Goal: Task Accomplishment & Management: Complete application form

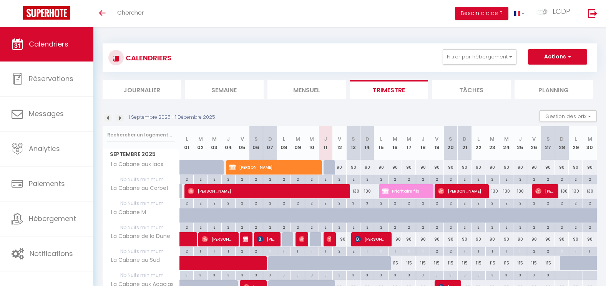
click at [319, 165] on div at bounding box center [315, 167] width 14 height 15
type input "90"
type input "Jeu 11 Septembre 2025"
type input "Ven 12 Septembre 2025"
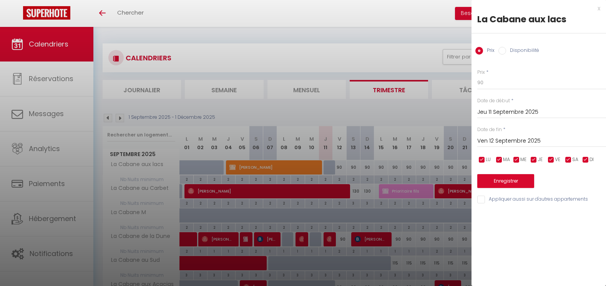
click at [314, 165] on div at bounding box center [303, 143] width 606 height 286
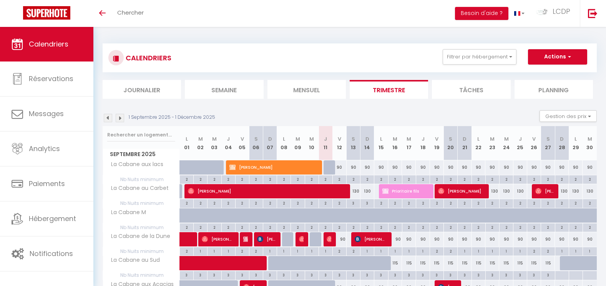
scroll to position [38, 0]
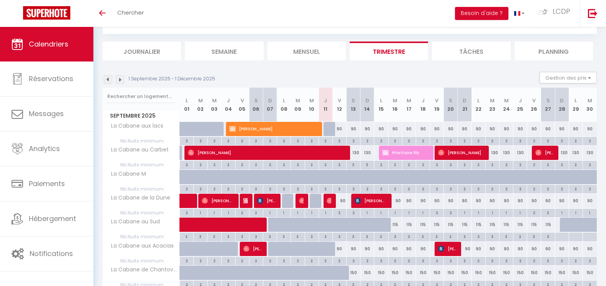
click at [258, 167] on div "2" at bounding box center [255, 164] width 13 height 7
click at [259, 136] on div at bounding box center [303, 143] width 606 height 286
click at [259, 127] on div at bounding box center [303, 143] width 606 height 286
click at [256, 129] on div at bounding box center [303, 143] width 606 height 286
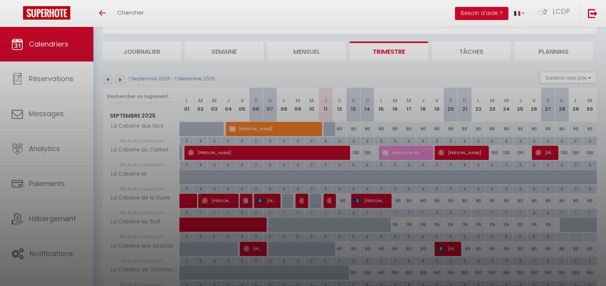
click at [295, 127] on div at bounding box center [303, 143] width 606 height 286
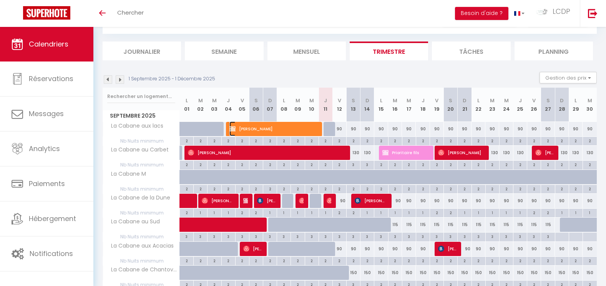
click at [262, 126] on span "[PERSON_NAME]" at bounding box center [273, 128] width 88 height 15
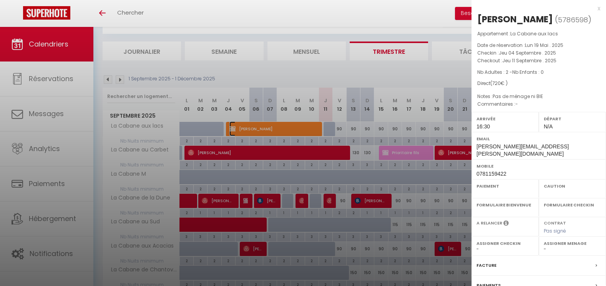
select select "KO"
select select "0"
select select "1"
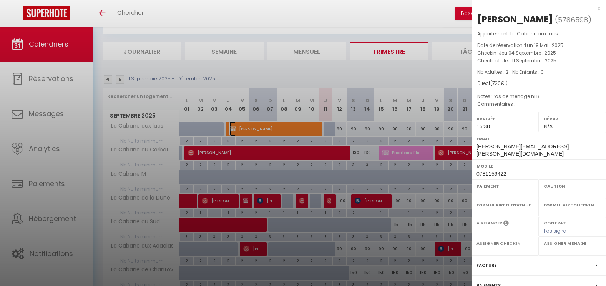
select select
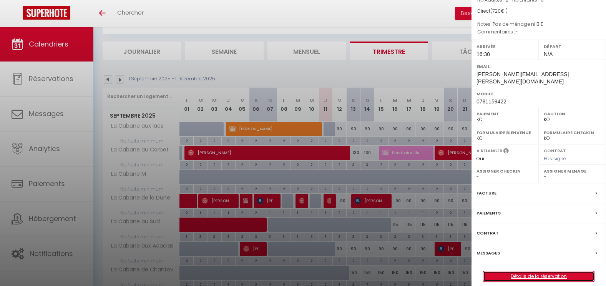
click at [566, 272] on link "Détails de la réservation" at bounding box center [538, 276] width 111 height 10
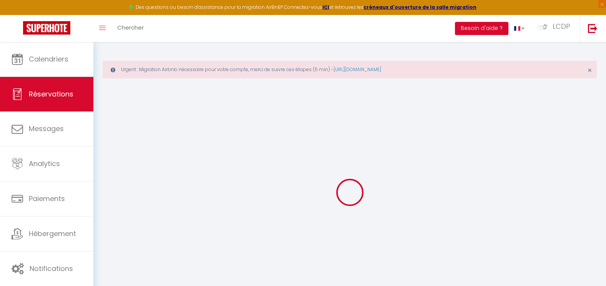
type input "Dolores"
type input "MILLIER"
type input "dolores.millier@outlook.fr"
type input "0781159422"
select select "FR"
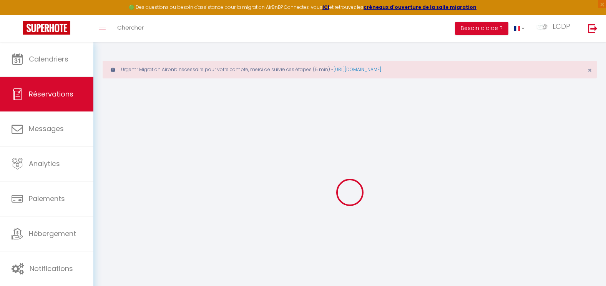
select select "11574"
select select "1"
type input "Jeu 04 Septembre 2025"
select select
type input "Jeu 11 Septembre 2025"
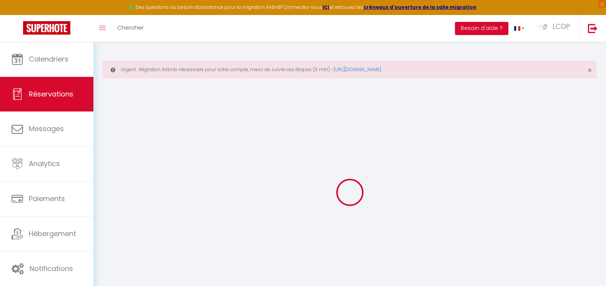
select select
type input "2"
select select "10"
select select
type input "720"
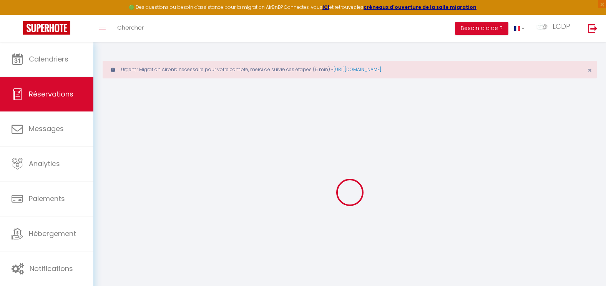
checkbox input "true"
type input "720"
type input "0"
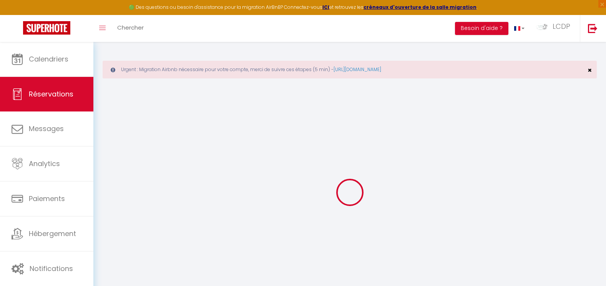
select select
select select "14"
checkbox input "true"
select select
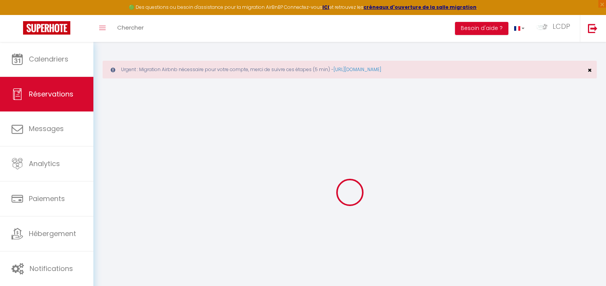
select select
checkbox input "true"
select select
checkbox input "true"
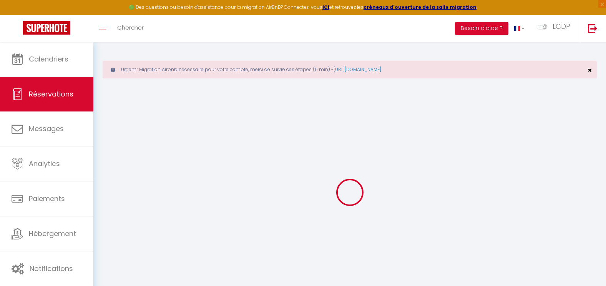
type textarea "Pas de ménage ni BIE"
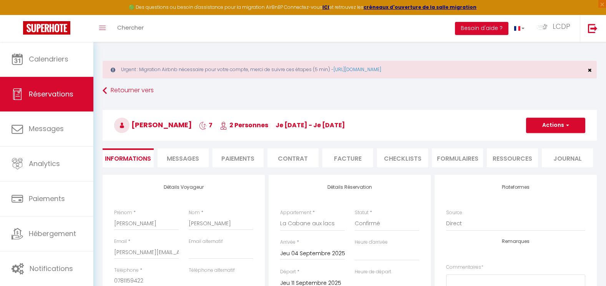
select select
checkbox input "true"
select select "16:30"
select select
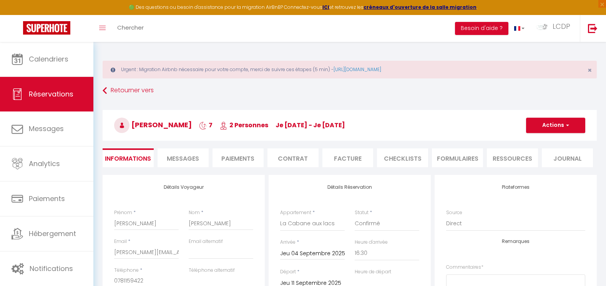
scroll to position [38, 0]
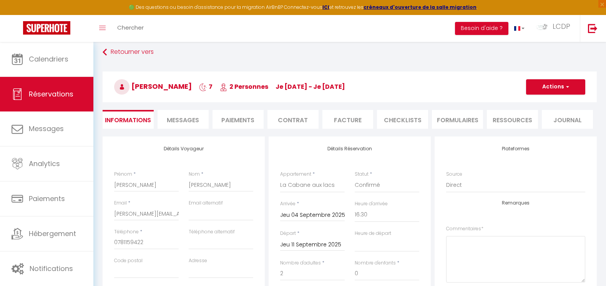
click at [315, 243] on input "Jeu 11 Septembre 2025" at bounding box center [312, 245] width 65 height 10
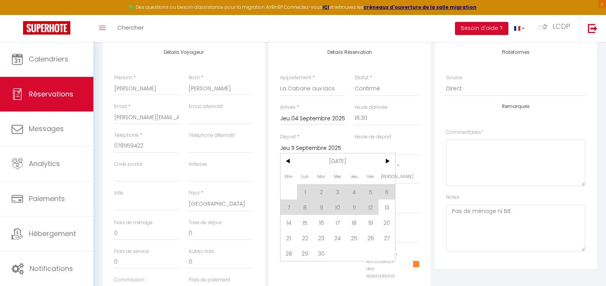
scroll to position [154, 0]
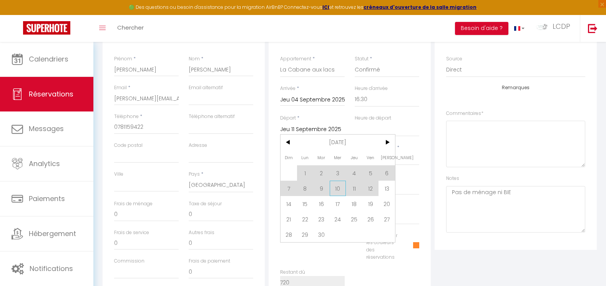
click at [339, 188] on span "10" at bounding box center [338, 188] width 17 height 15
type input "Mer 10 Septembre 2025"
select select
checkbox input "true"
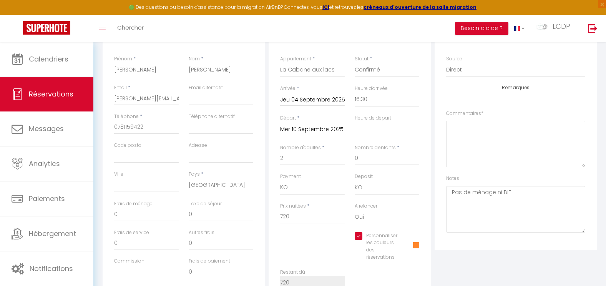
type input "120"
select select
type input "540"
checkbox input "true"
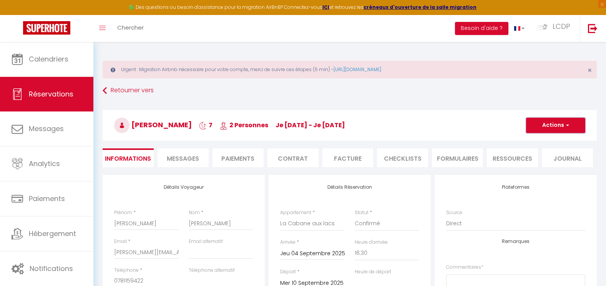
click at [536, 128] on button "Actions" at bounding box center [555, 125] width 59 height 15
click at [534, 143] on link "Enregistrer" at bounding box center [548, 142] width 61 height 10
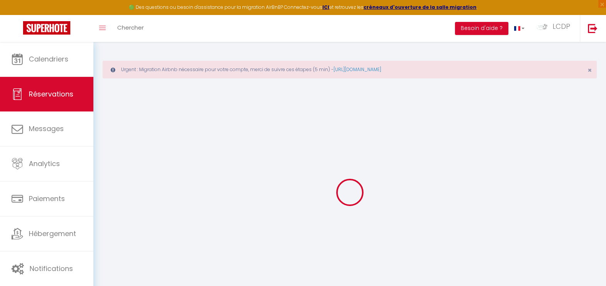
select select "not_cancelled"
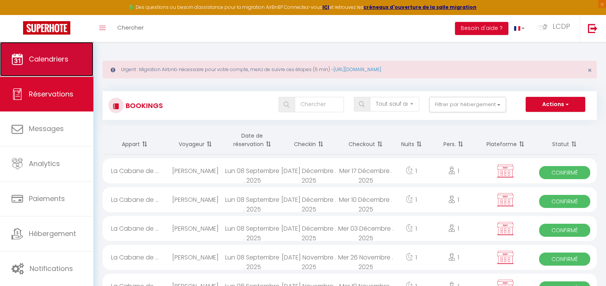
click at [33, 57] on span "Calendriers" at bounding box center [49, 59] width 40 height 10
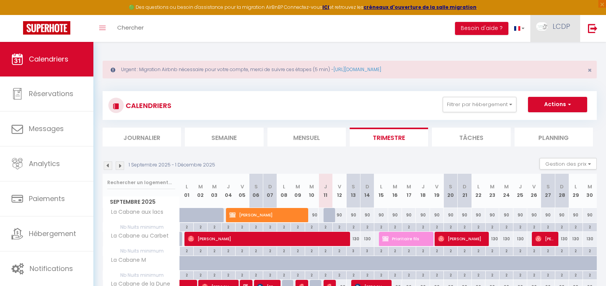
click at [551, 33] on link "LCDP" at bounding box center [555, 28] width 50 height 27
click at [542, 53] on link "Paramètres" at bounding box center [549, 53] width 57 height 13
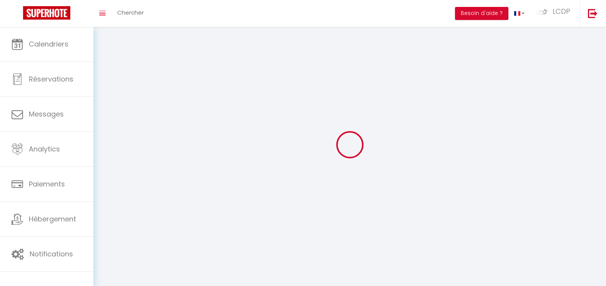
type input "LCDP"
type input "Colinet"
type input "0786465424"
type input "437 rue des Bruyères"
type input "40200"
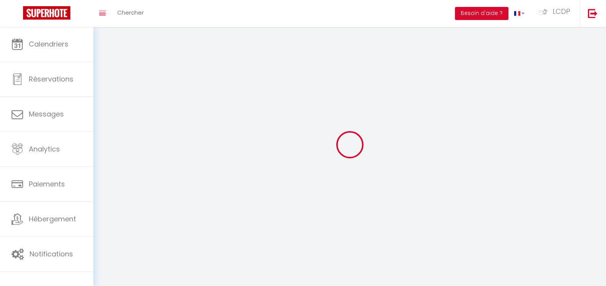
type input "SAINTE-EULALIE-EN-BORN"
type input "JOXanErAQdumWPejpYg46j7DS"
type input "Gq9Hl4phCtrFSoWsQ2GnbfNqF"
type input "https://app.superhote.com/#/get-available-rentals/Gq9Hl4phCtrFSoWsQ2GnbfNqF"
type input "FO27250"
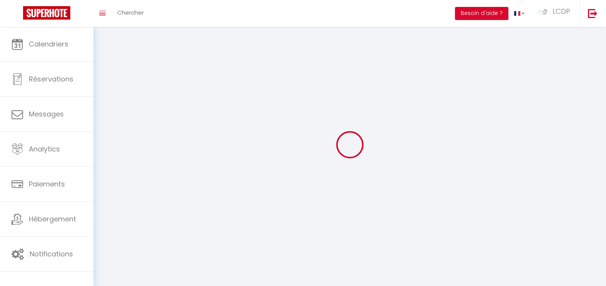
select select "28"
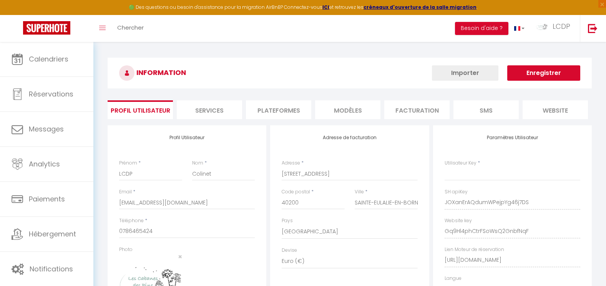
type input "JOXanErAQdumWPejpYg46j7DS"
type input "Gq9Hl4phCtrFSoWsQ2GnbfNqF"
type input "https://app.superhote.com/#/get-available-rentals/Gq9Hl4phCtrFSoWsQ2GnbfNqF"
select select "fr"
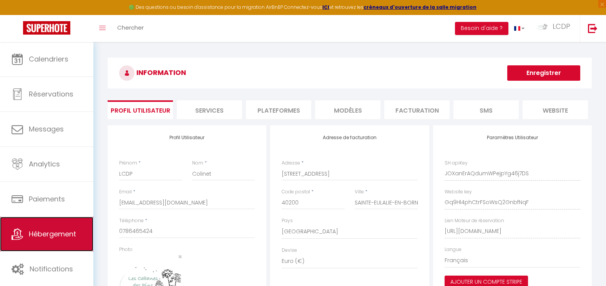
click at [65, 237] on span "Hébergement" at bounding box center [52, 234] width 47 height 10
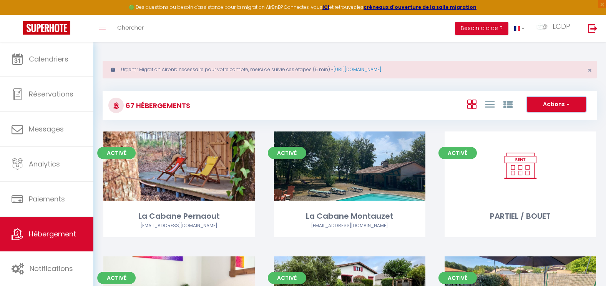
click at [562, 108] on button "Actions" at bounding box center [556, 104] width 59 height 15
click at [558, 120] on li "Créer un Hébergement" at bounding box center [550, 120] width 70 height 8
select select "3"
select select "2"
select select "1"
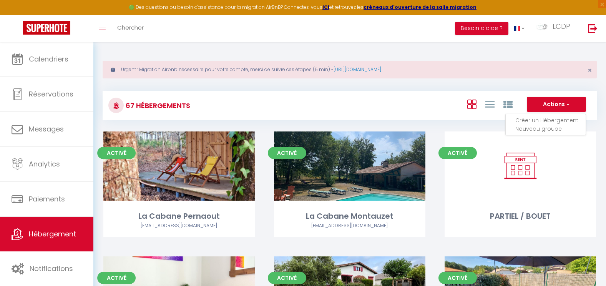
select select "1"
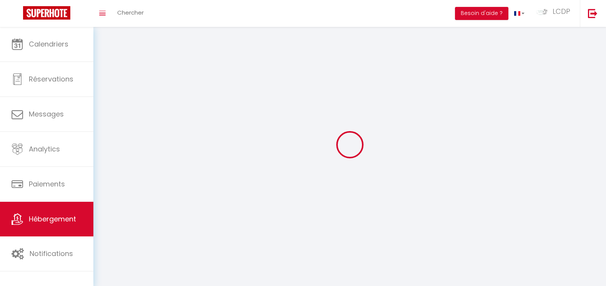
select select
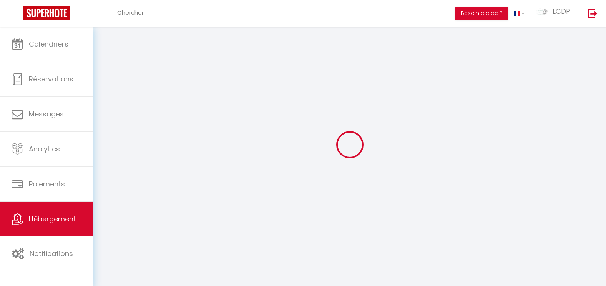
select select
checkbox input "false"
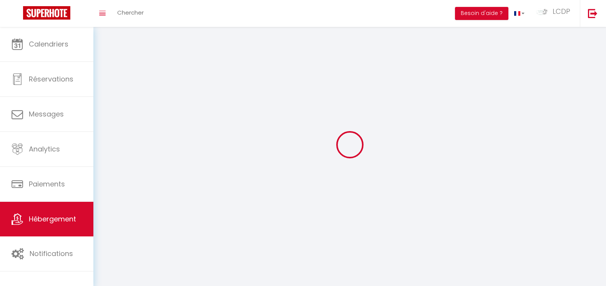
select select
select select "1"
select select "28"
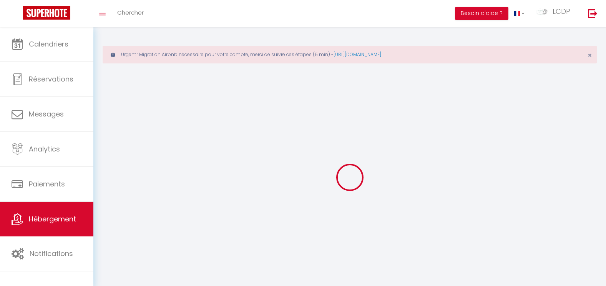
select select
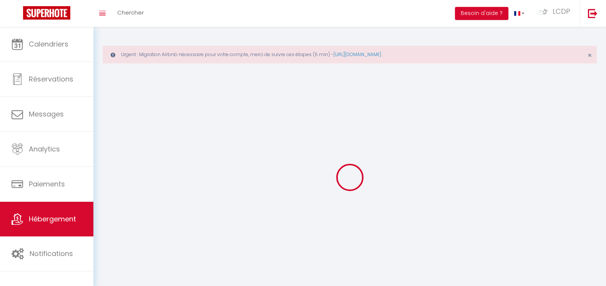
select select
checkbox input "false"
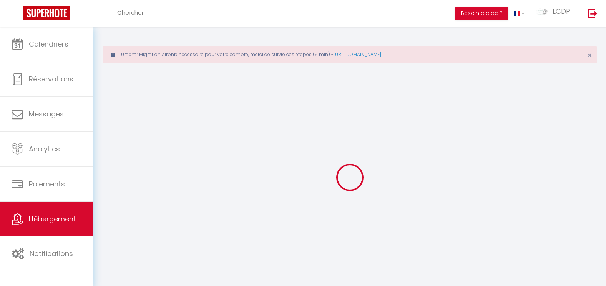
select select
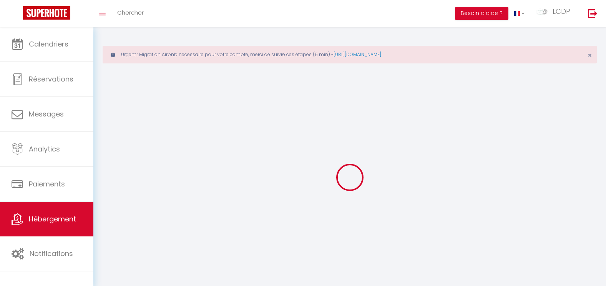
select select
checkbox input "false"
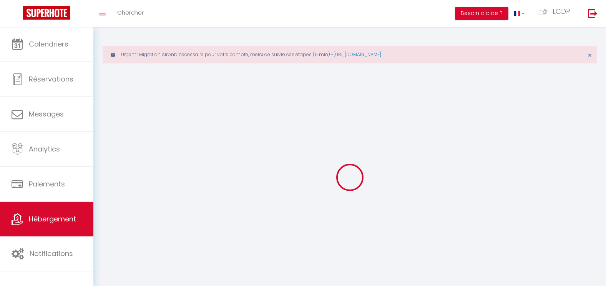
checkbox input "false"
select select
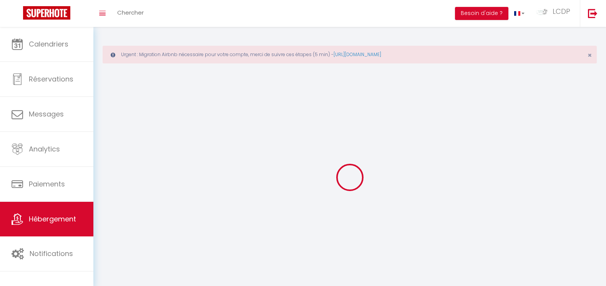
select select
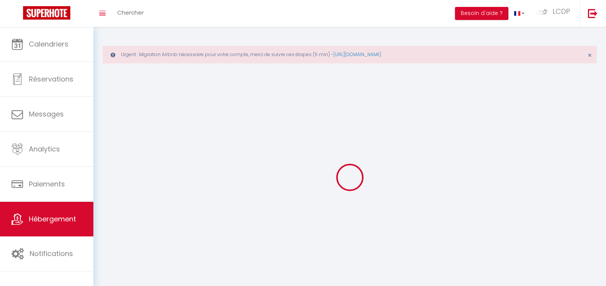
checkbox input "false"
select select
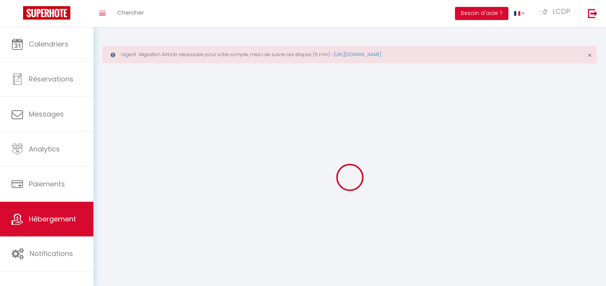
select select
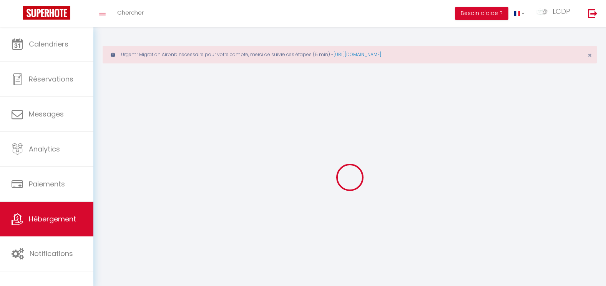
select select
checkbox input "false"
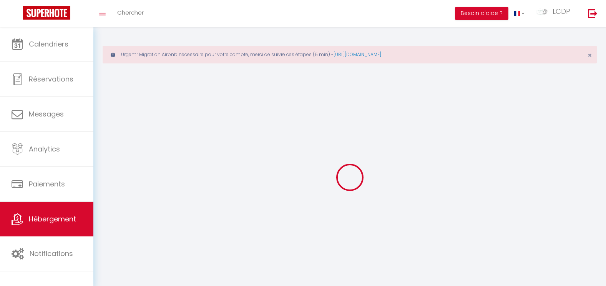
checkbox input "false"
select select
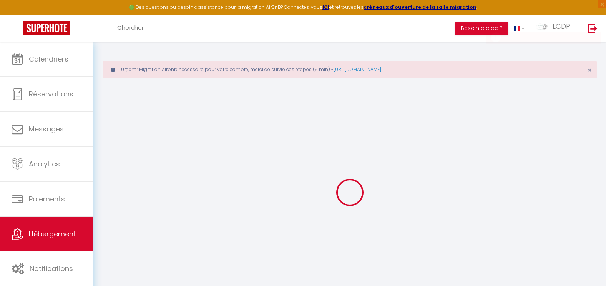
select select
checkbox input "false"
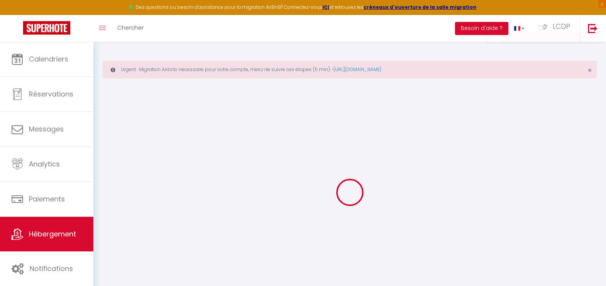
select select
select select "15:00"
select select "23:45"
select select "11:00"
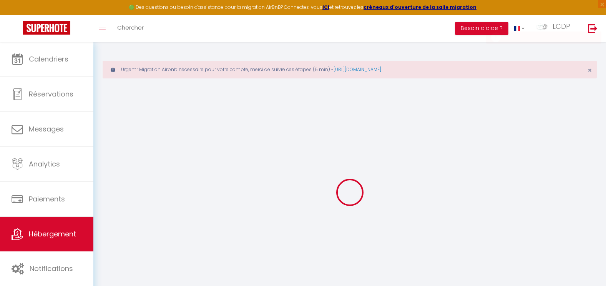
select select "30"
select select "120"
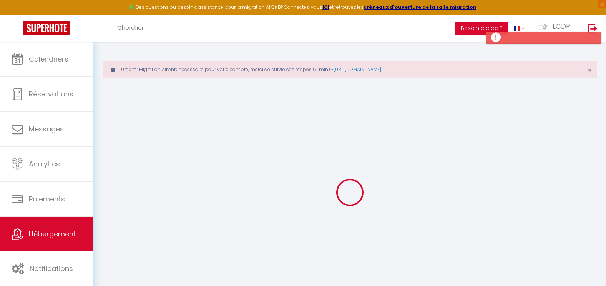
select select
checkbox input "false"
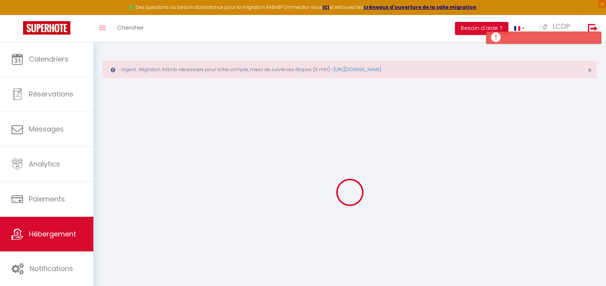
select select
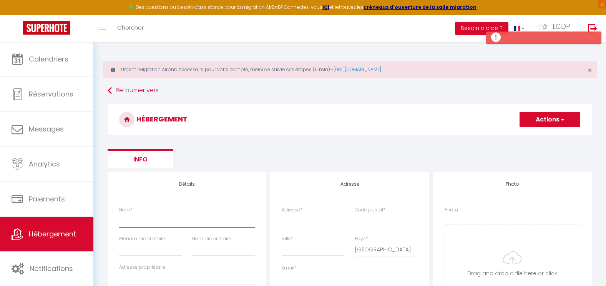
click at [181, 217] on input "Nom *" at bounding box center [187, 220] width 136 height 14
type input "C"
select select
checkbox input "false"
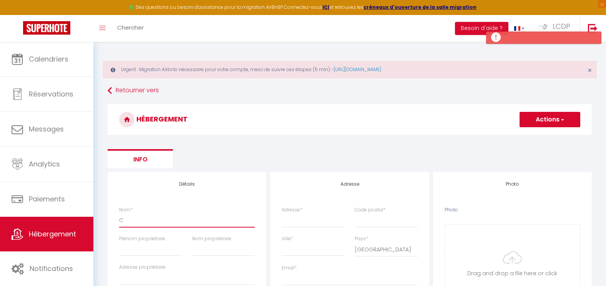
checkbox input "false"
select select
type input "CA"
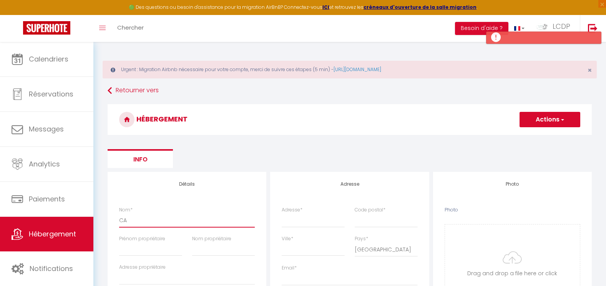
select select
checkbox input "false"
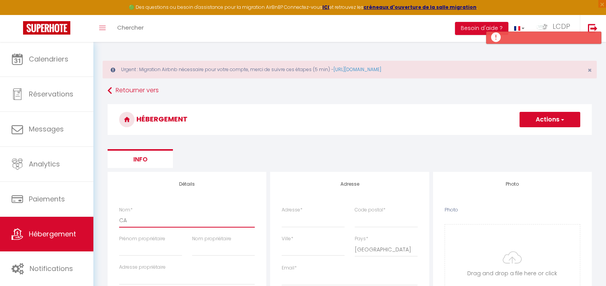
select select
type input "CAB"
select select
checkbox input "false"
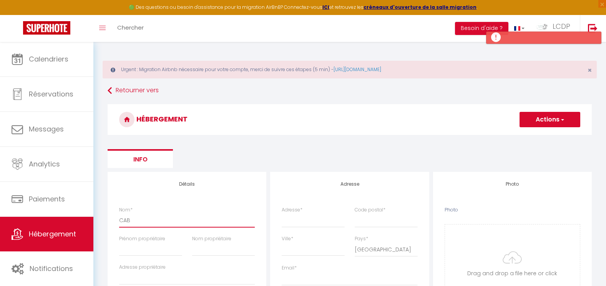
checkbox input "false"
select select
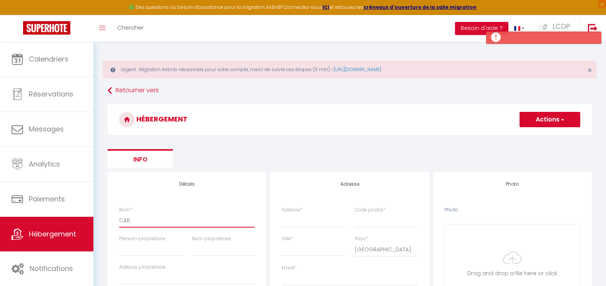
type input "CABA"
select select
checkbox input "false"
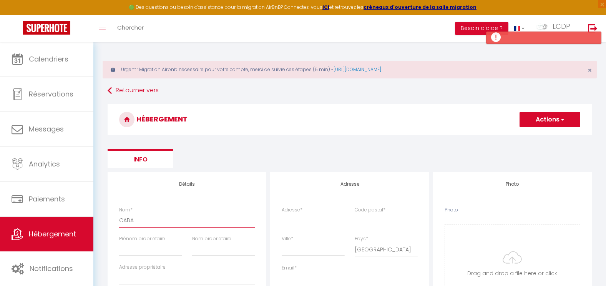
checkbox input "false"
select select
type input "CABA+"
select select
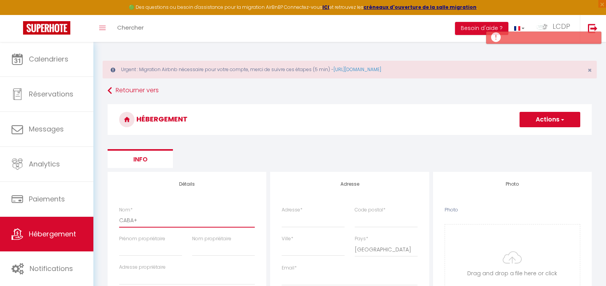
checkbox input "false"
select select
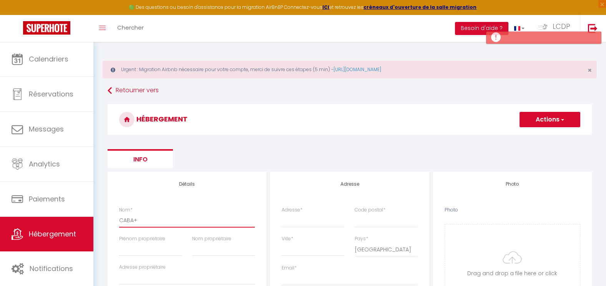
select select
type input "CABA++"
select select
checkbox input "false"
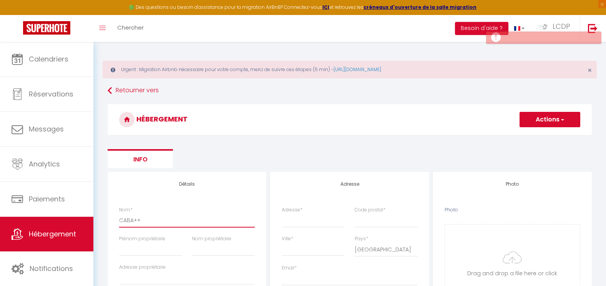
checkbox input "false"
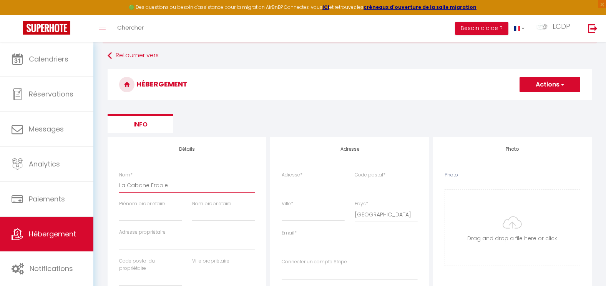
scroll to position [38, 0]
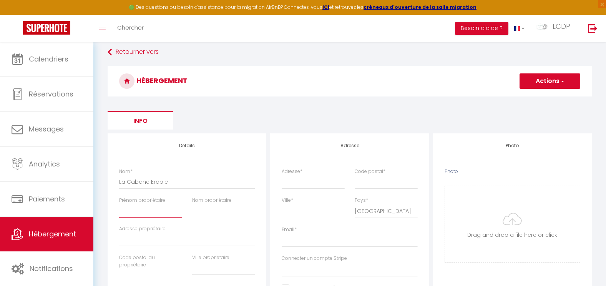
click at [154, 214] on input "Prénom propriétaire" at bounding box center [150, 211] width 63 height 14
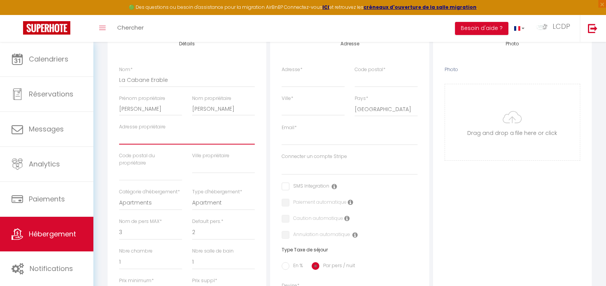
scroll to position [154, 0]
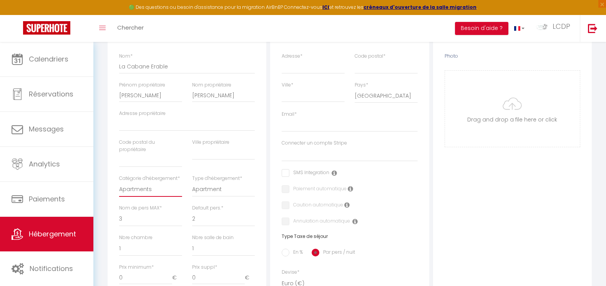
click at [144, 197] on select "Apartments Houses Secondary units Unique Homes BNB Others" at bounding box center [150, 189] width 63 height 15
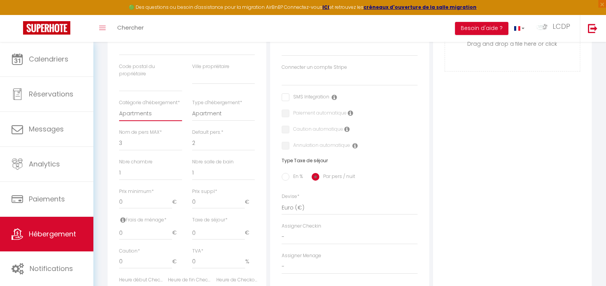
scroll to position [231, 0]
click at [134, 120] on select "Apartments Houses Secondary units Unique Homes BNB Others" at bounding box center [150, 112] width 63 height 15
click at [119, 112] on select "Apartments Houses Secondary units Unique Homes BNB Others" at bounding box center [150, 112] width 63 height 15
click at [221, 111] on select "House Cabin Villa Townhouse Cottage Bungalow Earthhouse Houseboat Hut Farm Stay…" at bounding box center [223, 112] width 63 height 15
click at [192, 105] on select "House Cabin Villa Townhouse Cottage Bungalow Earthhouse Houseboat Hut Farm Stay…" at bounding box center [223, 112] width 63 height 15
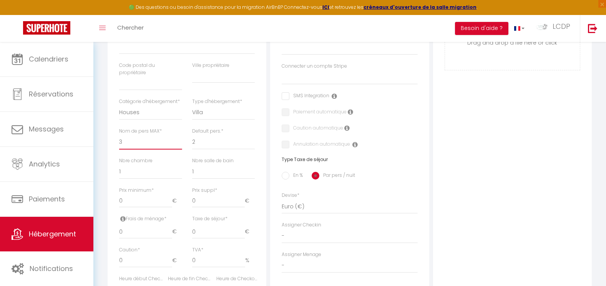
click at [161, 149] on select "1 2 3 4 5 6 7 8 9 10 11 12 13 14" at bounding box center [150, 142] width 63 height 15
click at [125, 149] on select "1 2 3 4 5 6 7 8 9 10 11 12 13 14" at bounding box center [150, 142] width 63 height 15
click at [119, 142] on select "1 2 3 4 5 6 7 8 9 10 11 12 13 14" at bounding box center [150, 142] width 63 height 15
click at [147, 176] on select "0 1 2 3 4 5 6 7 8 9 10 11 12 13" at bounding box center [150, 171] width 63 height 15
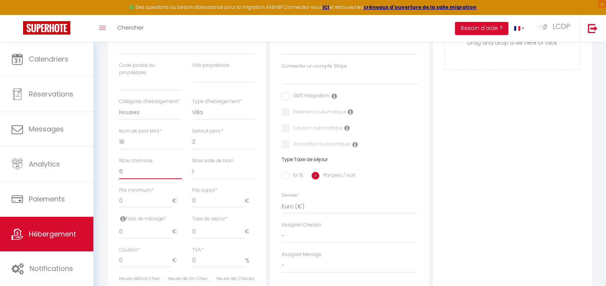
click at [119, 171] on select "0 1 2 3 4 5 6 7 8 9 10 11 12 13" at bounding box center [150, 171] width 63 height 15
click at [213, 179] on select "0 1 2 3 4 5 6 7 8 9 10 11 12 13" at bounding box center [223, 171] width 63 height 15
click at [192, 171] on select "0 1 2 3 4 5 6 7 8 9 10 11 12 13" at bounding box center [223, 171] width 63 height 15
click at [140, 207] on input "0" at bounding box center [145, 201] width 53 height 14
click at [141, 237] on input "0" at bounding box center [145, 232] width 53 height 14
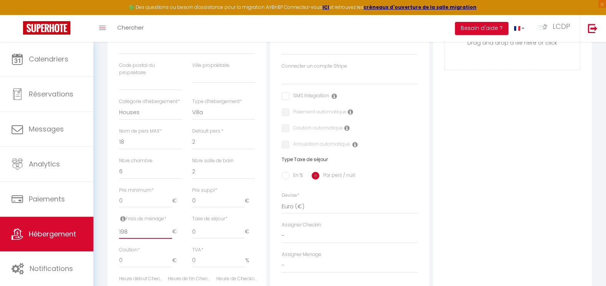
scroll to position [307, 0]
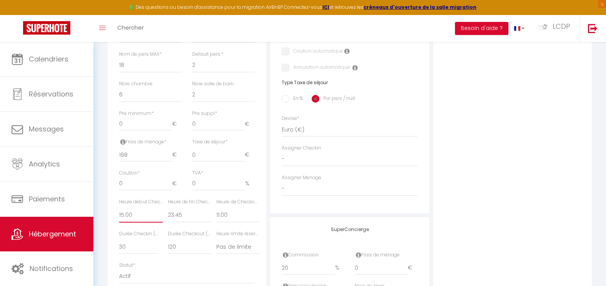
click at [136, 222] on select "00:00 00:15 00:30 00:45 01:00 01:15 01:30 01:45 02:00 02:15 02:30 02:45 03:00" at bounding box center [140, 215] width 43 height 15
click at [119, 215] on select "00:00 00:15 00:30 00:45 01:00 01:15 01:30 01:45 02:00 02:15 02:30 02:45 03:00" at bounding box center [140, 215] width 43 height 15
click at [189, 222] on select "00:00 00:15 00:30 00:45 01:00 01:15 01:30 01:45 02:00 02:15 02:30 02:45 03:00" at bounding box center [189, 215] width 43 height 15
click at [168, 215] on select "00:00 00:15 00:30 00:45 01:00 01:15 01:30 01:45 02:00 02:15 02:30 02:45 03:00" at bounding box center [189, 215] width 43 height 15
click at [224, 222] on select "00:00 00:15 00:30 00:45 01:00 01:15 01:30 01:45 02:00 02:15 02:30 02:45 03:00" at bounding box center [237, 215] width 43 height 15
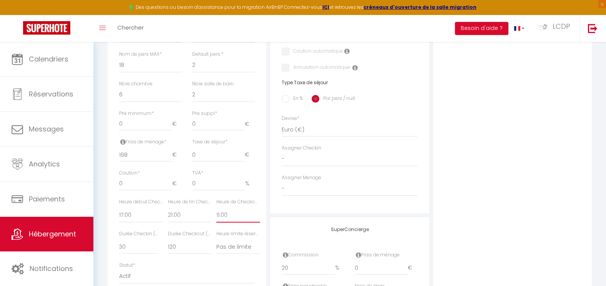
click at [216, 215] on select "00:00 00:15 00:30 00:45 01:00 01:15 01:30 01:45 02:00 02:15 02:30 02:45 03:00" at bounding box center [237, 215] width 43 height 15
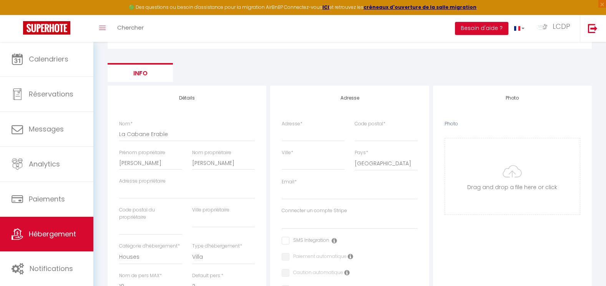
scroll to position [77, 0]
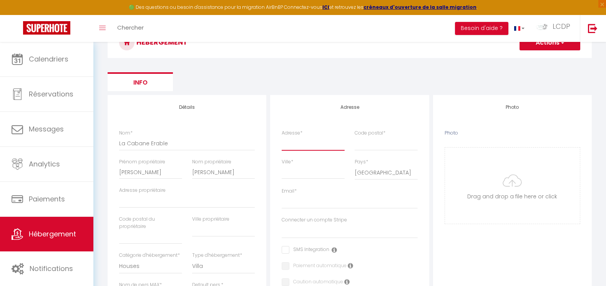
click at [306, 144] on input "Adresse *" at bounding box center [313, 143] width 63 height 14
click at [362, 198] on input "Email *" at bounding box center [350, 202] width 136 height 14
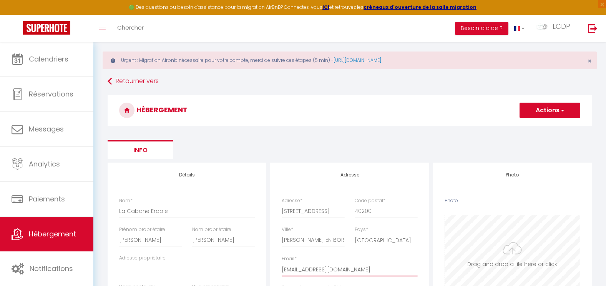
scroll to position [0, 0]
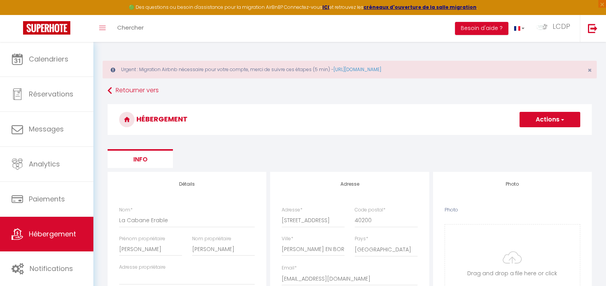
click at [556, 125] on button "Actions" at bounding box center [549, 119] width 61 height 15
click at [543, 136] on input "Enregistrer" at bounding box center [541, 137] width 28 height 8
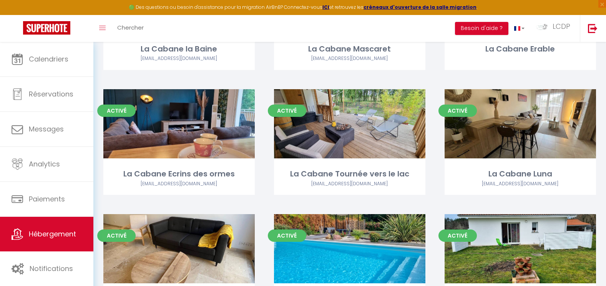
scroll to position [2075, 0]
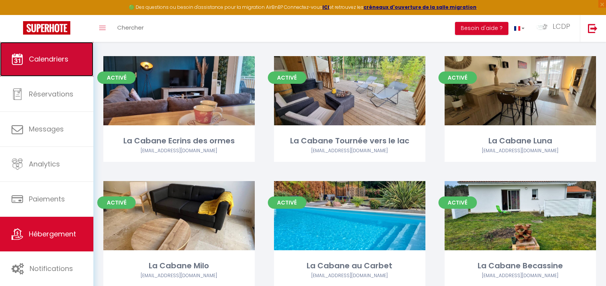
click at [46, 59] on span "Calendriers" at bounding box center [49, 59] width 40 height 10
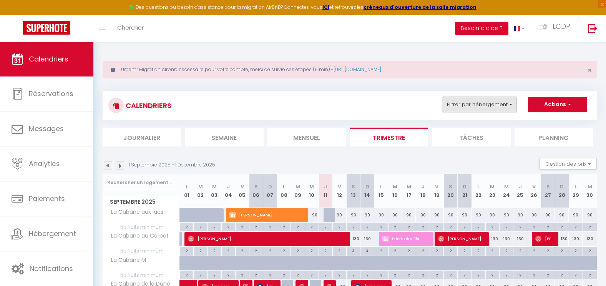
click at [454, 101] on button "Filtrer par hébergement" at bounding box center [480, 104] width 74 height 15
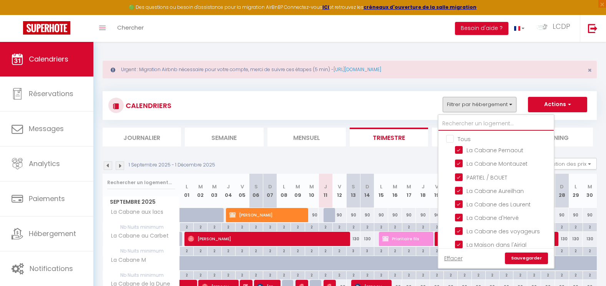
click at [453, 121] on input "text" at bounding box center [495, 124] width 115 height 14
click at [450, 136] on input "Tous" at bounding box center [503, 138] width 115 height 8
click at [451, 124] on input "text" at bounding box center [495, 124] width 115 height 14
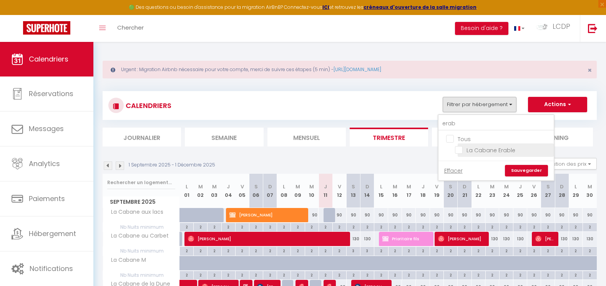
click at [499, 152] on input "La Cabane Erable" at bounding box center [503, 150] width 96 height 8
click at [524, 169] on link "Sauvegarder" at bounding box center [526, 171] width 43 height 12
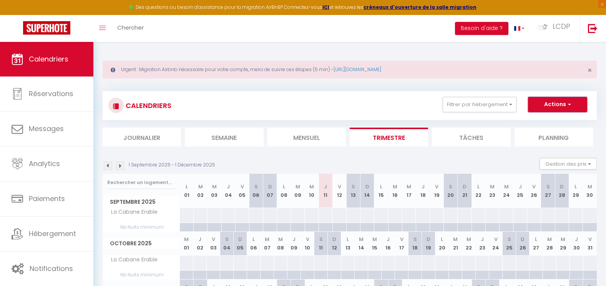
click at [562, 110] on button "Actions" at bounding box center [557, 104] width 59 height 15
click at [551, 121] on link "Nouvelle réservation" at bounding box center [549, 122] width 67 height 12
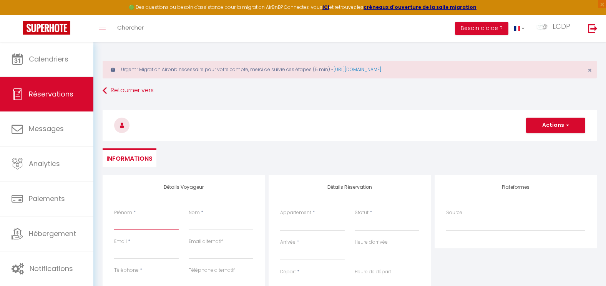
click at [158, 224] on input "Prénom" at bounding box center [146, 223] width 65 height 14
paste input "Marion Bellon"
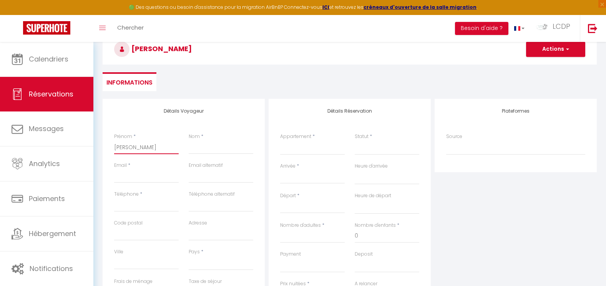
scroll to position [77, 0]
drag, startPoint x: 150, startPoint y: 148, endPoint x: 133, endPoint y: 148, distance: 16.9
click at [133, 148] on input "Marion Bellon" at bounding box center [146, 146] width 65 height 14
click at [209, 149] on input "Nom" at bounding box center [221, 146] width 65 height 14
paste input "Bellon"
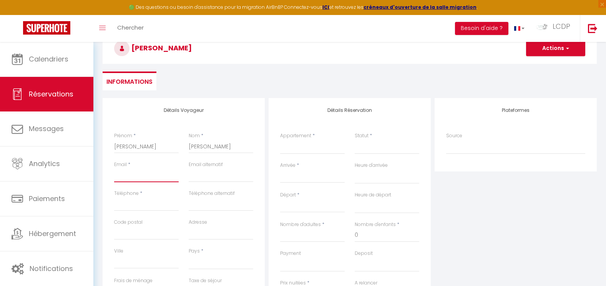
click at [153, 177] on input "Email client" at bounding box center [146, 175] width 65 height 14
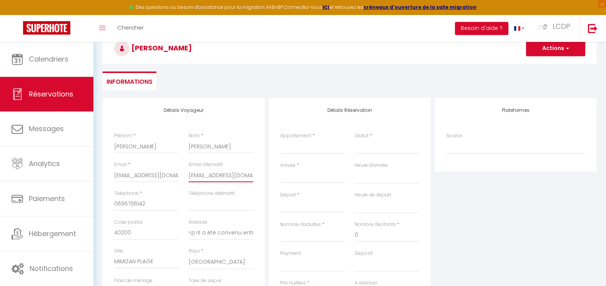
click at [212, 174] on input "[EMAIL_ADDRESS][DOMAIN_NAME]" at bounding box center [221, 175] width 65 height 14
click at [158, 235] on input "40200" at bounding box center [146, 233] width 65 height 14
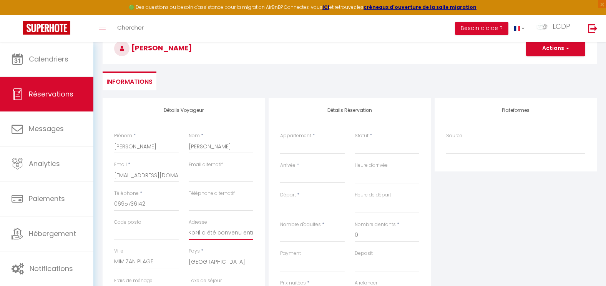
click at [220, 235] on input "<p>Il a été convenu entre les parties que le Propriétaire louera au Locataire l…" at bounding box center [221, 233] width 65 height 14
click at [161, 262] on input "MIMIZAN PLAGE" at bounding box center [146, 262] width 65 height 14
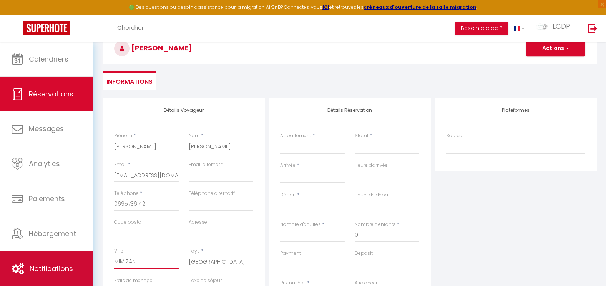
drag, startPoint x: 160, startPoint y: 259, endPoint x: 78, endPoint y: 258, distance: 81.9
click at [78, 258] on div "🟢 Des questions ou besoin d'assistance pour la migration AirBnB? Connectez-vous…" at bounding box center [303, 195] width 606 height 461
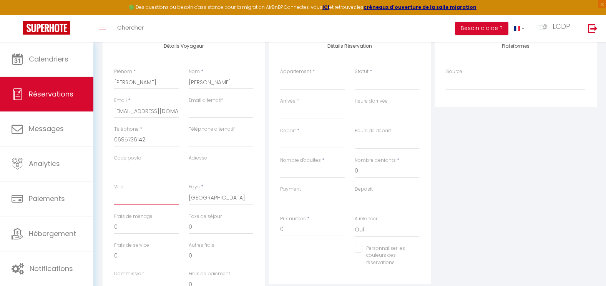
scroll to position [141, 0]
click at [141, 234] on div "Frais de ménage 0" at bounding box center [146, 227] width 75 height 29
click at [140, 231] on input "0" at bounding box center [146, 228] width 65 height 14
click at [300, 85] on select "La Cabane Pernaout La Cabane Montauzet PARTIEL / BOUET La Cabane Aureilhan La C…" at bounding box center [312, 83] width 65 height 15
click at [280, 76] on select "La Cabane Pernaout La Cabane Montauzet PARTIEL / BOUET La Cabane Aureilhan La C…" at bounding box center [312, 83] width 65 height 15
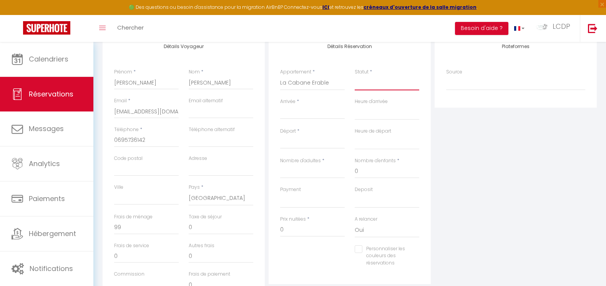
click at [362, 84] on select "Confirmé Non Confirmé Annulé Annulé par le voyageur No Show Request" at bounding box center [387, 83] width 65 height 15
click at [355, 76] on select "Confirmé Non Confirmé Annulé Annulé par le voyageur No Show Request" at bounding box center [387, 83] width 65 height 15
click at [316, 113] on input "Arrivée" at bounding box center [312, 113] width 65 height 10
click at [319, 114] on input "Arrivée" at bounding box center [312, 113] width 65 height 10
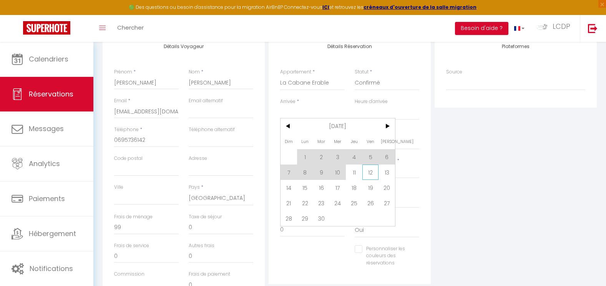
click at [368, 174] on span "12" at bounding box center [370, 171] width 17 height 15
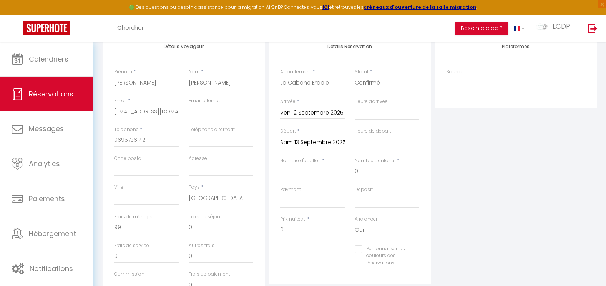
click at [287, 143] on input "Sam 13 Septembre 2025" at bounding box center [312, 143] width 65 height 10
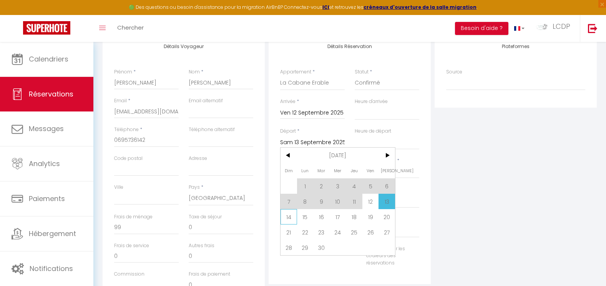
click at [289, 216] on span "14" at bounding box center [288, 216] width 17 height 15
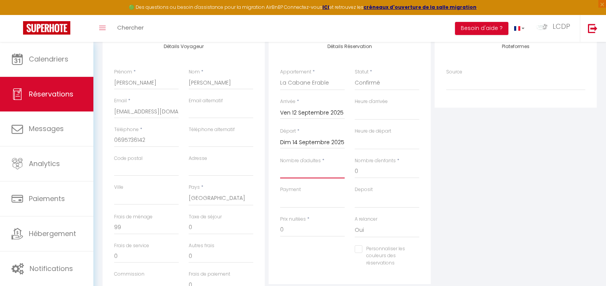
click at [322, 175] on input "Nombre d'adultes" at bounding box center [312, 171] width 65 height 14
click at [368, 176] on input "0" at bounding box center [387, 171] width 65 height 14
click at [309, 227] on input "0" at bounding box center [312, 230] width 65 height 14
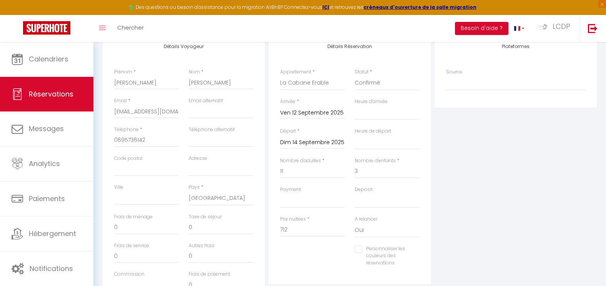
click at [509, 181] on div "Plateformes Source Direct Airbnb.com Booking.com Chalet montagne Expedia Gite d…" at bounding box center [516, 171] width 166 height 275
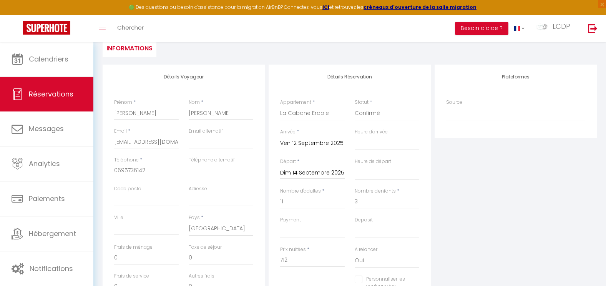
scroll to position [64, 0]
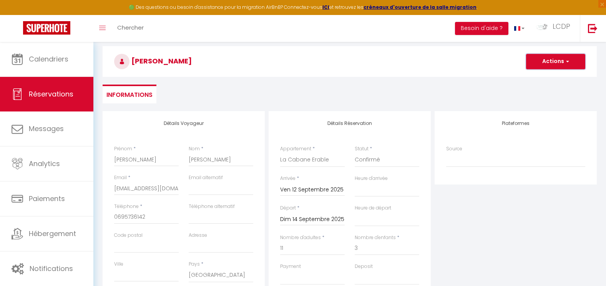
click at [546, 65] on button "Actions" at bounding box center [555, 61] width 59 height 15
click at [544, 77] on link "Enregistrer" at bounding box center [548, 78] width 61 height 10
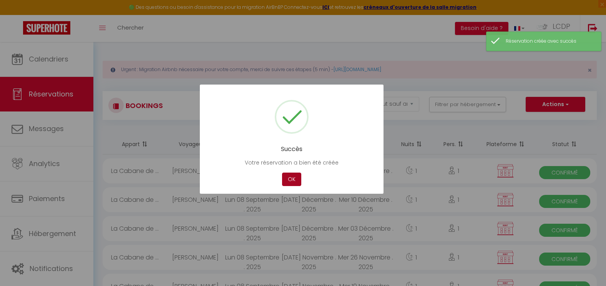
click at [290, 178] on button "OK" at bounding box center [291, 179] width 19 height 13
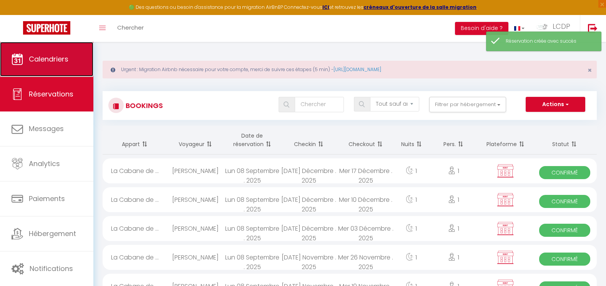
click at [63, 62] on span "Calendriers" at bounding box center [49, 59] width 40 height 10
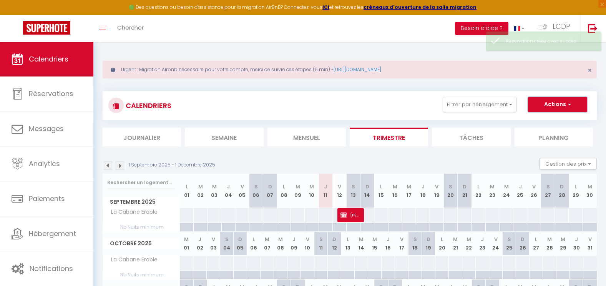
click at [559, 106] on button "Actions" at bounding box center [557, 104] width 59 height 15
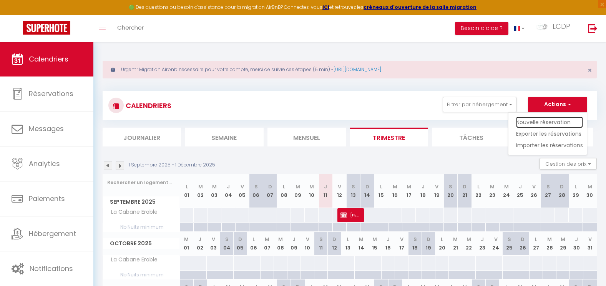
click at [539, 123] on link "Nouvelle réservation" at bounding box center [549, 122] width 67 height 12
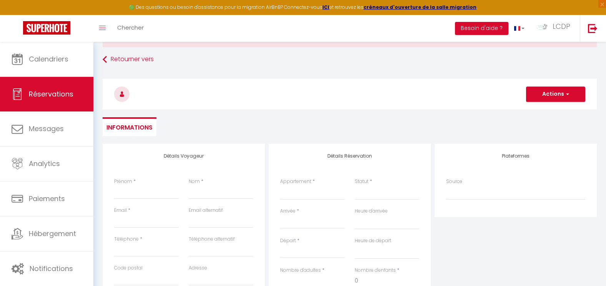
scroll to position [77, 0]
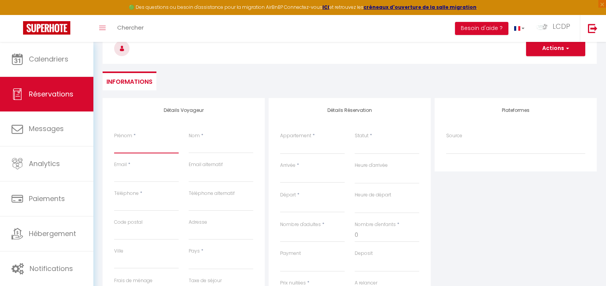
click at [134, 148] on input "Prénom" at bounding box center [146, 146] width 65 height 14
drag, startPoint x: 156, startPoint y: 145, endPoint x: 132, endPoint y: 149, distance: 24.3
click at [132, 149] on input "Prénom" at bounding box center [146, 146] width 65 height 14
paste input "Jessica Nativel"
drag, startPoint x: 143, startPoint y: 149, endPoint x: 136, endPoint y: 148, distance: 7.0
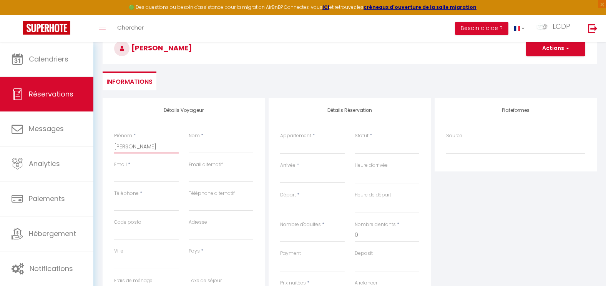
click at [136, 148] on input "Jessica Nativel" at bounding box center [146, 146] width 65 height 14
click at [210, 148] on input "Nom" at bounding box center [221, 146] width 65 height 14
paste input "Nativel"
click at [132, 177] on input "Email client" at bounding box center [146, 175] width 65 height 14
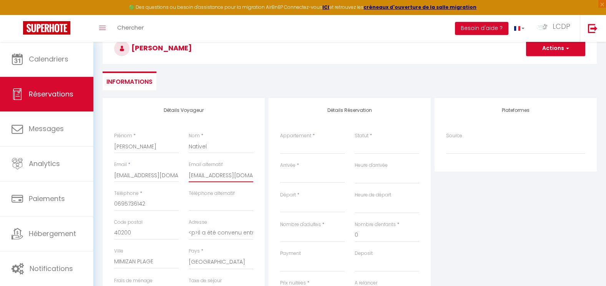
click at [214, 175] on input "[EMAIL_ADDRESS][DOMAIN_NAME]" at bounding box center [221, 175] width 65 height 14
click at [210, 232] on input "<p>Il a été convenu entre les parties que le Propriétaire louera au Locataire l…" at bounding box center [221, 233] width 65 height 14
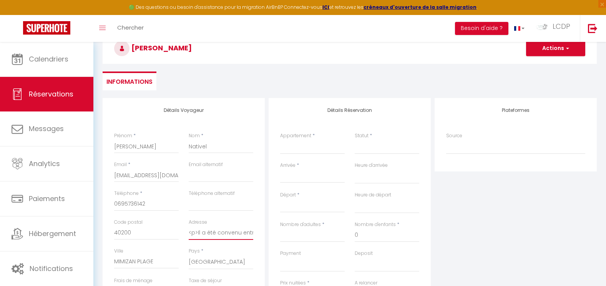
click at [210, 232] on input "<p>Il a été convenu entre les parties que le Propriétaire louera au Locataire l…" at bounding box center [221, 233] width 65 height 14
click at [155, 234] on input "40200" at bounding box center [146, 233] width 65 height 14
click at [151, 260] on input "MIMIZAN PLAGE" at bounding box center [146, 262] width 65 height 14
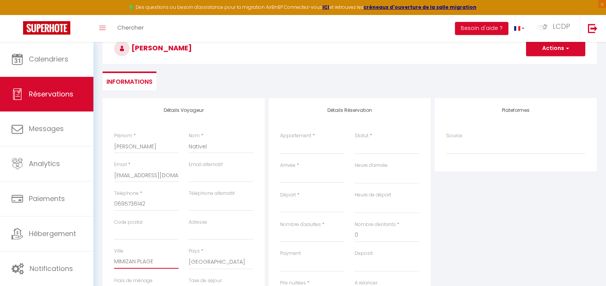
click at [151, 260] on input "MIMIZAN PLAGE" at bounding box center [146, 262] width 65 height 14
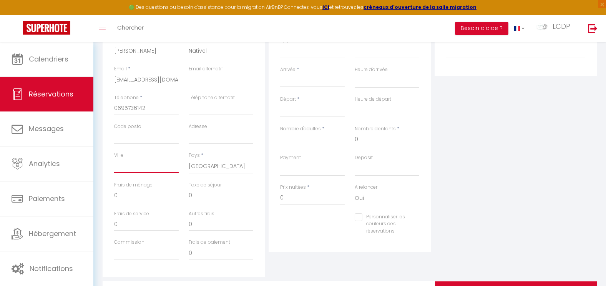
scroll to position [192, 0]
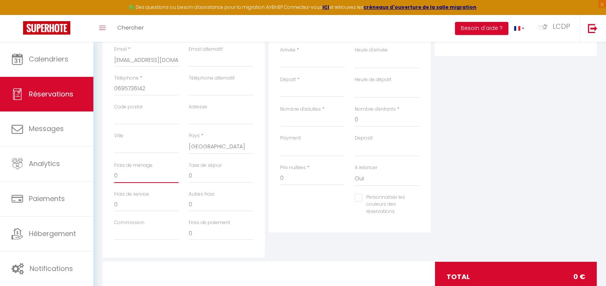
click at [159, 179] on input "0" at bounding box center [146, 176] width 65 height 14
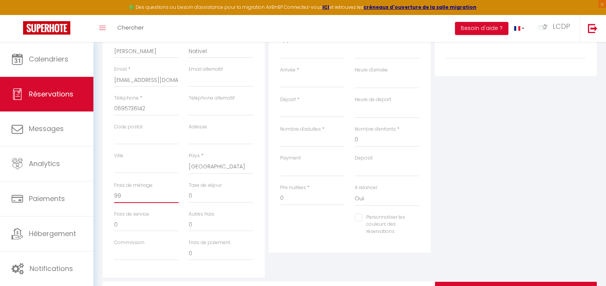
scroll to position [154, 0]
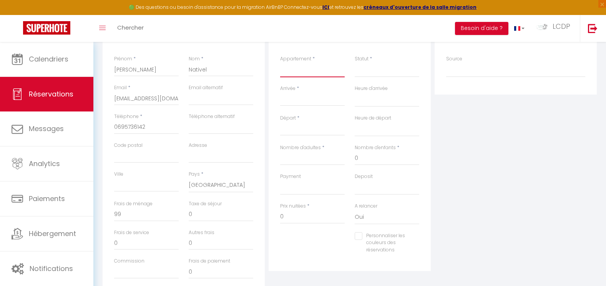
click at [300, 71] on select "La Cabane Pernaout La Cabane Montauzet PARTIEL / BOUET La Cabane Aureilhan La C…" at bounding box center [312, 70] width 65 height 15
click at [280, 63] on select "La Cabane Pernaout La Cabane Montauzet PARTIEL / BOUET La Cabane Aureilhan La C…" at bounding box center [312, 70] width 65 height 15
click at [380, 75] on select "Confirmé Non Confirmé Annulé Annulé par le voyageur No Show Request" at bounding box center [387, 70] width 65 height 15
click at [355, 63] on select "Confirmé Non Confirmé Annulé Annulé par le voyageur No Show Request" at bounding box center [387, 70] width 65 height 15
click at [316, 99] on input "Arrivée" at bounding box center [312, 100] width 65 height 10
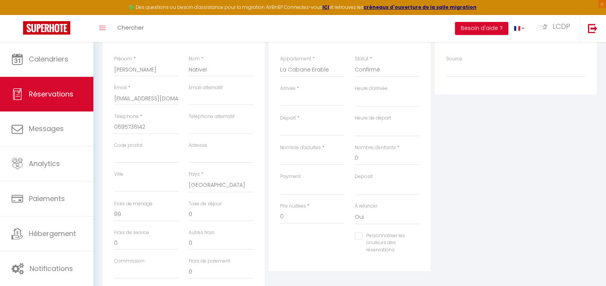
click at [304, 99] on input "Arrivée" at bounding box center [312, 100] width 65 height 10
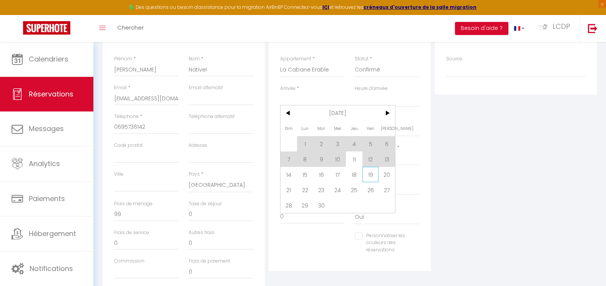
click at [370, 176] on span "19" at bounding box center [370, 174] width 17 height 15
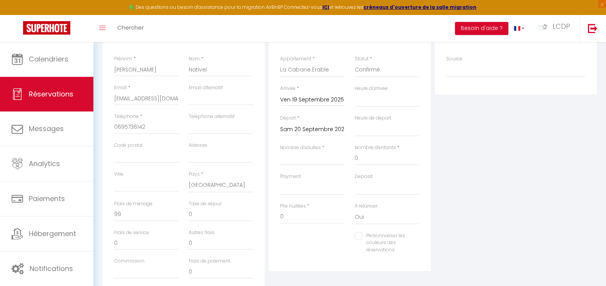
click at [325, 134] on div "Sam 20 Septembre 2025 < Sep 2025 > Dim Lun Mar Mer Jeu Ven Sam 1 2 3 4 5 6 7 8 …" at bounding box center [312, 129] width 65 height 14
click at [323, 131] on input "Sam 20 Septembre 2025" at bounding box center [312, 129] width 65 height 10
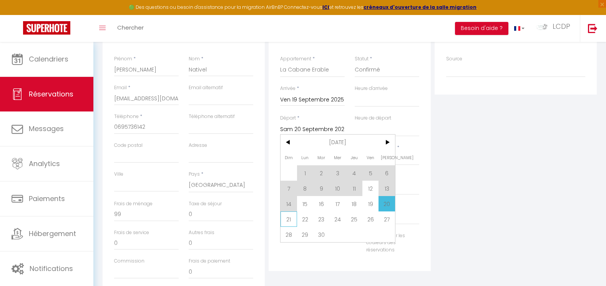
click at [290, 213] on span "21" at bounding box center [288, 218] width 17 height 15
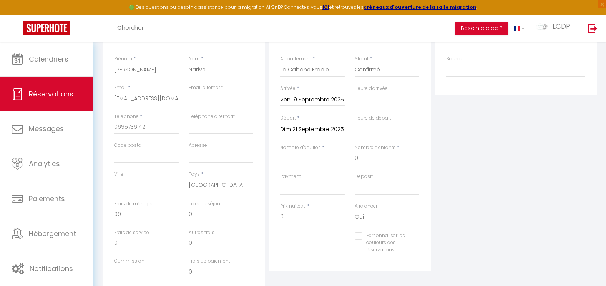
click at [314, 159] on input "Nombre d'adultes" at bounding box center [312, 158] width 65 height 14
click at [392, 153] on input "0" at bounding box center [387, 158] width 65 height 14
click at [315, 216] on input "0" at bounding box center [312, 217] width 65 height 14
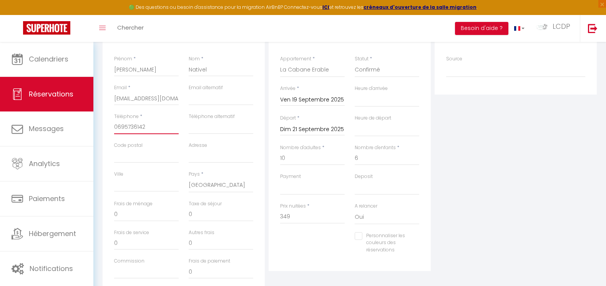
drag, startPoint x: 144, startPoint y: 121, endPoint x: 93, endPoint y: 126, distance: 50.7
click at [93, 126] on div "Urgent : Migration Airbnb nécessaire pour votre compte, merci de suivre ces éta…" at bounding box center [349, 118] width 513 height 461
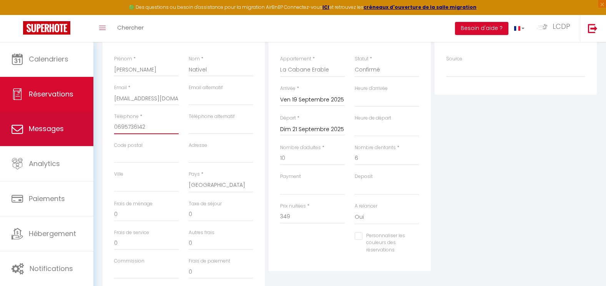
paste input "6 62 28 08 58‬"
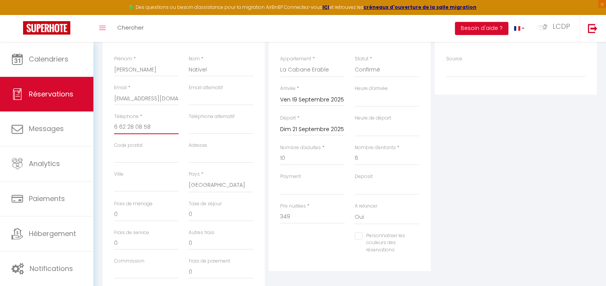
click at [115, 125] on input "6 62 28 08 58‬" at bounding box center [146, 127] width 65 height 14
click at [561, 187] on div "Plateformes Source Direct Airbnb.com Booking.com Chalet montagne Expedia Gite d…" at bounding box center [516, 158] width 166 height 275
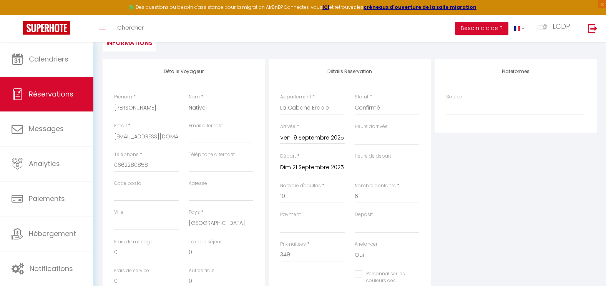
scroll to position [0, 0]
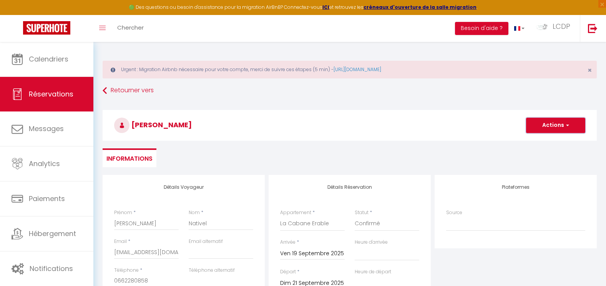
click at [548, 125] on button "Actions" at bounding box center [555, 125] width 59 height 15
click at [543, 144] on link "Enregistrer" at bounding box center [548, 142] width 61 height 10
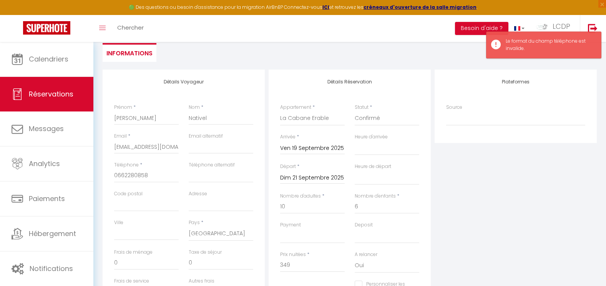
scroll to position [115, 0]
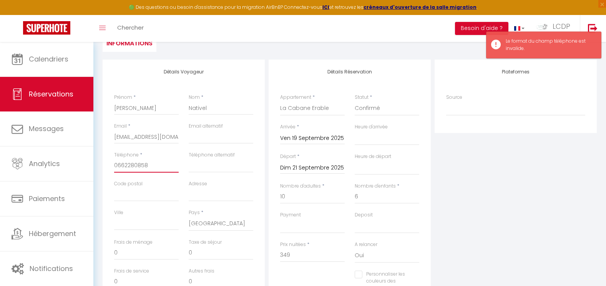
drag, startPoint x: 151, startPoint y: 167, endPoint x: 106, endPoint y: 166, distance: 45.3
click at [106, 166] on div "Détails Voyageur Prénom * Jessica Nom * Nativel Email * contact@lescabanesdespi…" at bounding box center [184, 197] width 162 height 275
click at [125, 166] on input "Téléphone" at bounding box center [146, 166] width 65 height 14
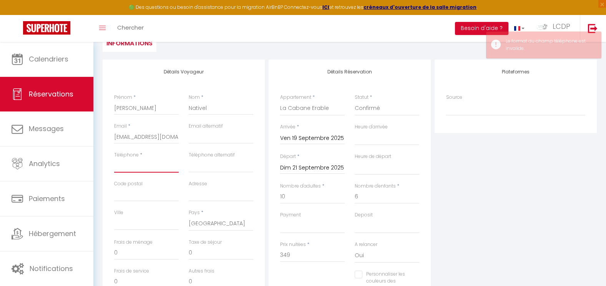
paste input "0662280858‬"
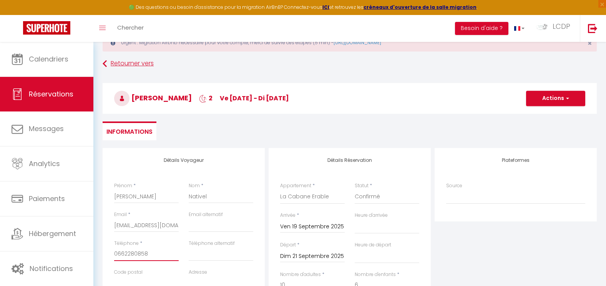
scroll to position [0, 0]
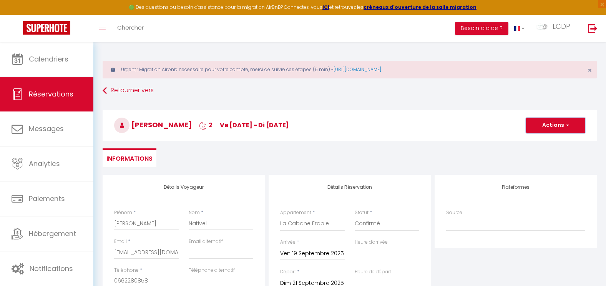
click at [563, 124] on button "Actions" at bounding box center [555, 125] width 59 height 15
click at [536, 146] on link "Enregistrer" at bounding box center [548, 142] width 61 height 10
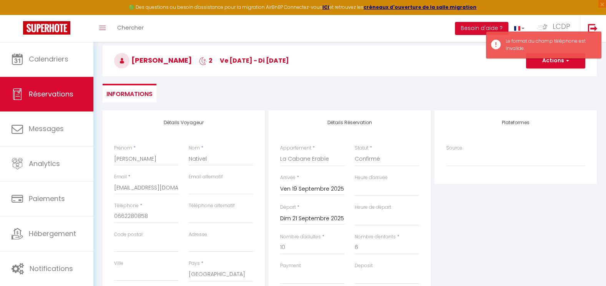
scroll to position [77, 0]
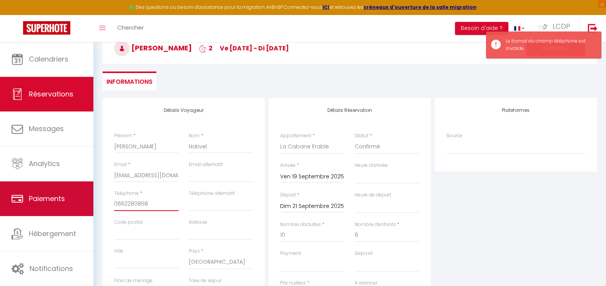
drag, startPoint x: 153, startPoint y: 203, endPoint x: 86, endPoint y: 205, distance: 66.5
click at [86, 205] on div "🟢 Des questions ou besoin d'assistance pour la migration AirBnB? Connectez-vous…" at bounding box center [303, 195] width 606 height 461
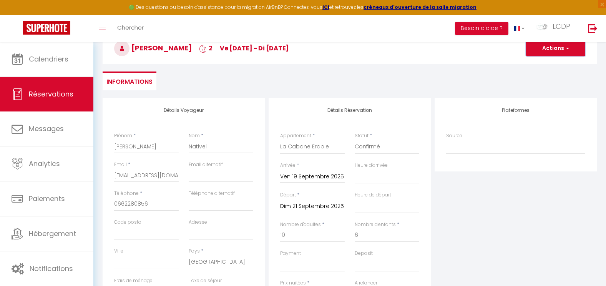
click at [557, 47] on button "Actions" at bounding box center [555, 48] width 59 height 15
click at [548, 62] on link "Enregistrer" at bounding box center [548, 65] width 61 height 10
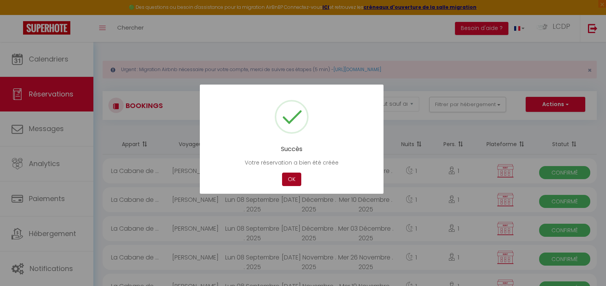
click at [292, 181] on button "OK" at bounding box center [291, 179] width 19 height 13
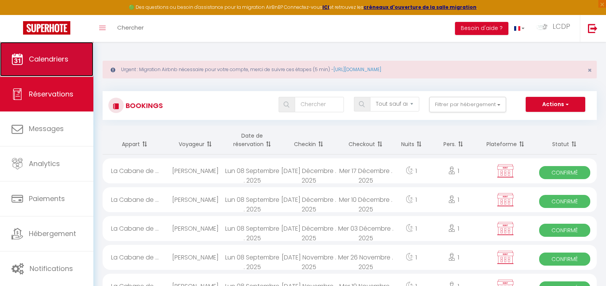
click at [64, 64] on link "Calendriers" at bounding box center [46, 59] width 93 height 35
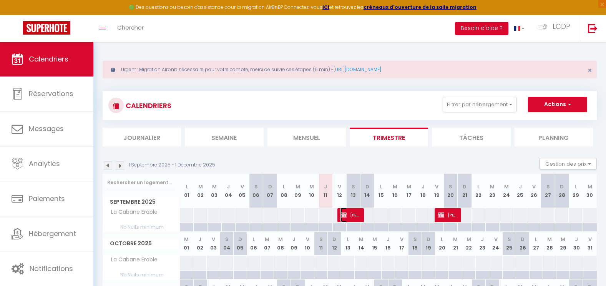
click at [343, 214] on img at bounding box center [343, 215] width 6 height 6
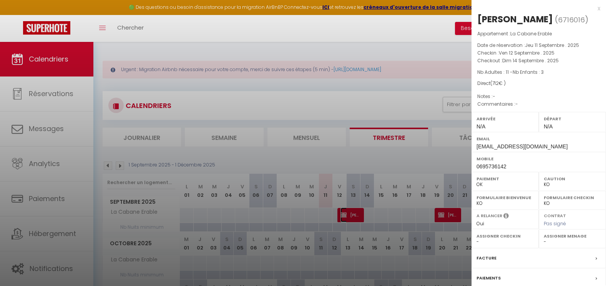
scroll to position [72, 0]
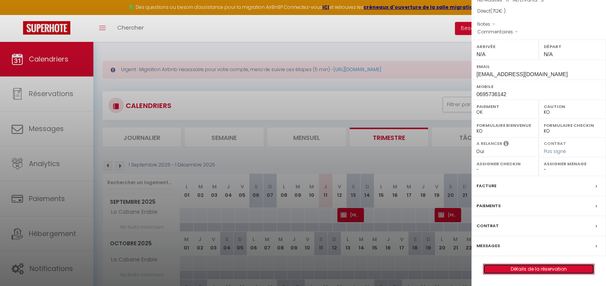
click at [555, 270] on link "Détails de la réservation" at bounding box center [538, 269] width 111 height 10
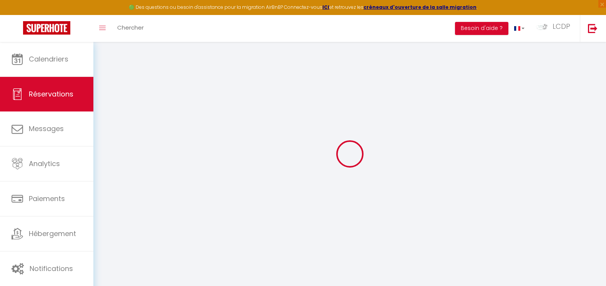
scroll to position [42, 0]
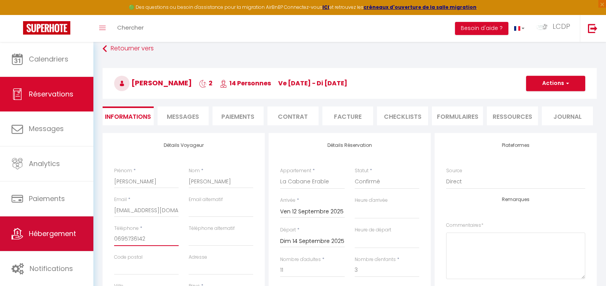
drag, startPoint x: 149, startPoint y: 237, endPoint x: 79, endPoint y: 241, distance: 70.0
click at [82, 241] on div "🟢 Des questions ou besoin d'assistance pour la migration AirBnB? Connectez-vous…" at bounding box center [303, 284] width 606 height 569
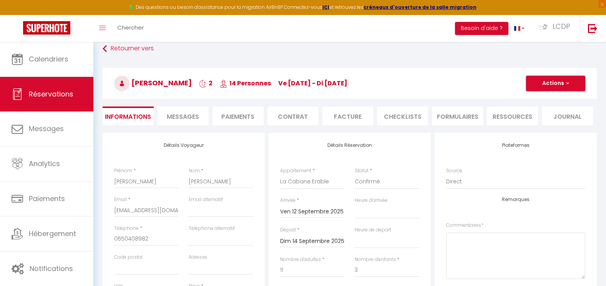
click at [549, 81] on button "Actions" at bounding box center [555, 83] width 59 height 15
click at [545, 98] on link "Enregistrer" at bounding box center [548, 100] width 61 height 10
